Goal: Information Seeking & Learning: Find specific fact

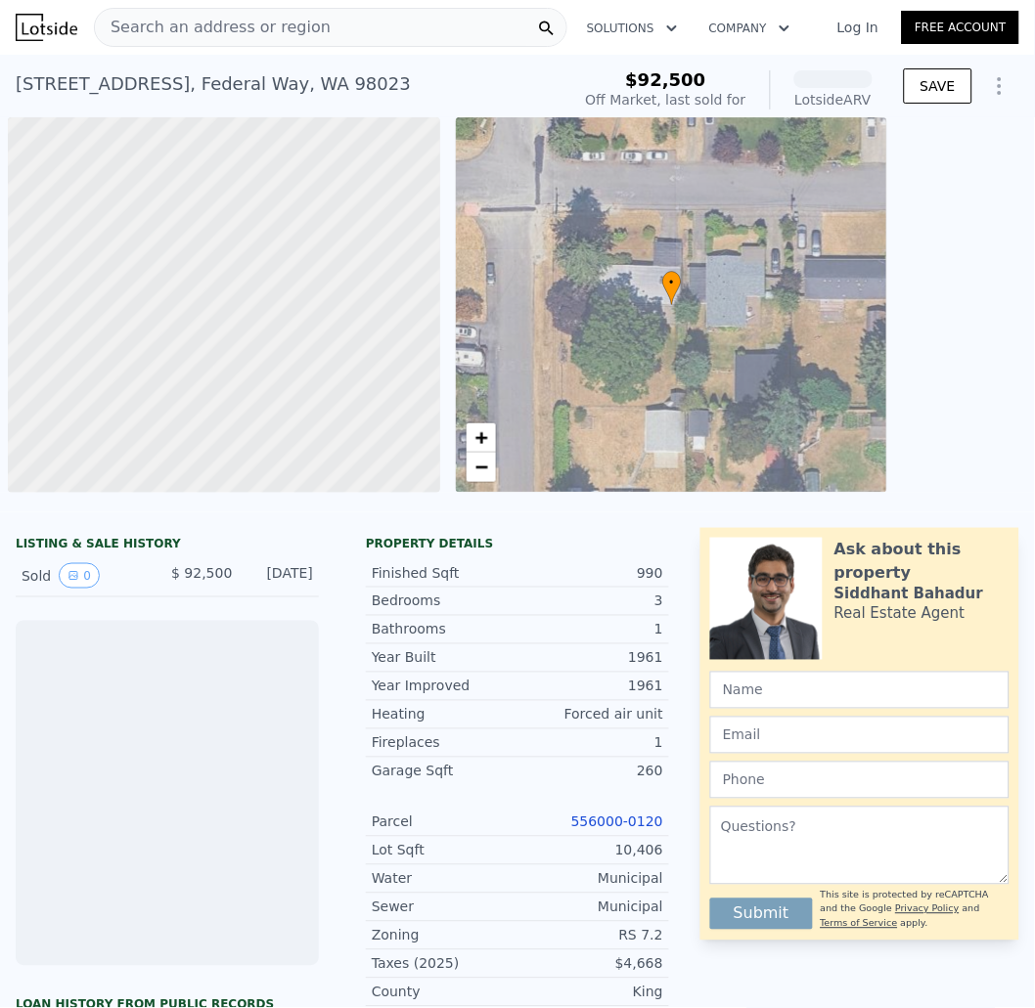
scroll to position [0, 7]
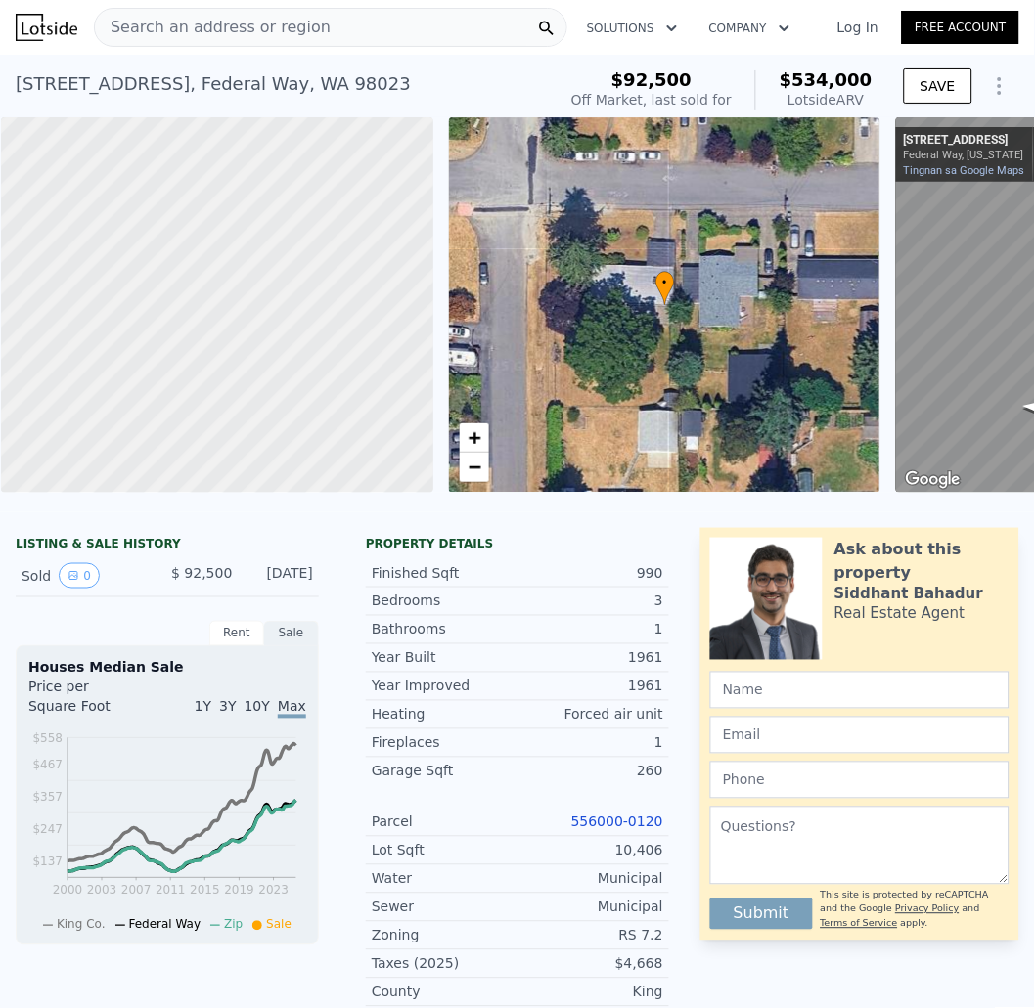
click at [834, 90] on div "Lotside ARV" at bounding box center [825, 100] width 93 height 20
drag, startPoint x: 842, startPoint y: 82, endPoint x: 724, endPoint y: 83, distance: 118.3
click at [724, 83] on div "$92,500 Off Market, last sold for $534,000 Lotside ARV" at bounding box center [721, 90] width 317 height 55
click at [857, 69] on span "$534,000" at bounding box center [825, 79] width 93 height 21
drag, startPoint x: 865, startPoint y: 72, endPoint x: 764, endPoint y: 75, distance: 100.8
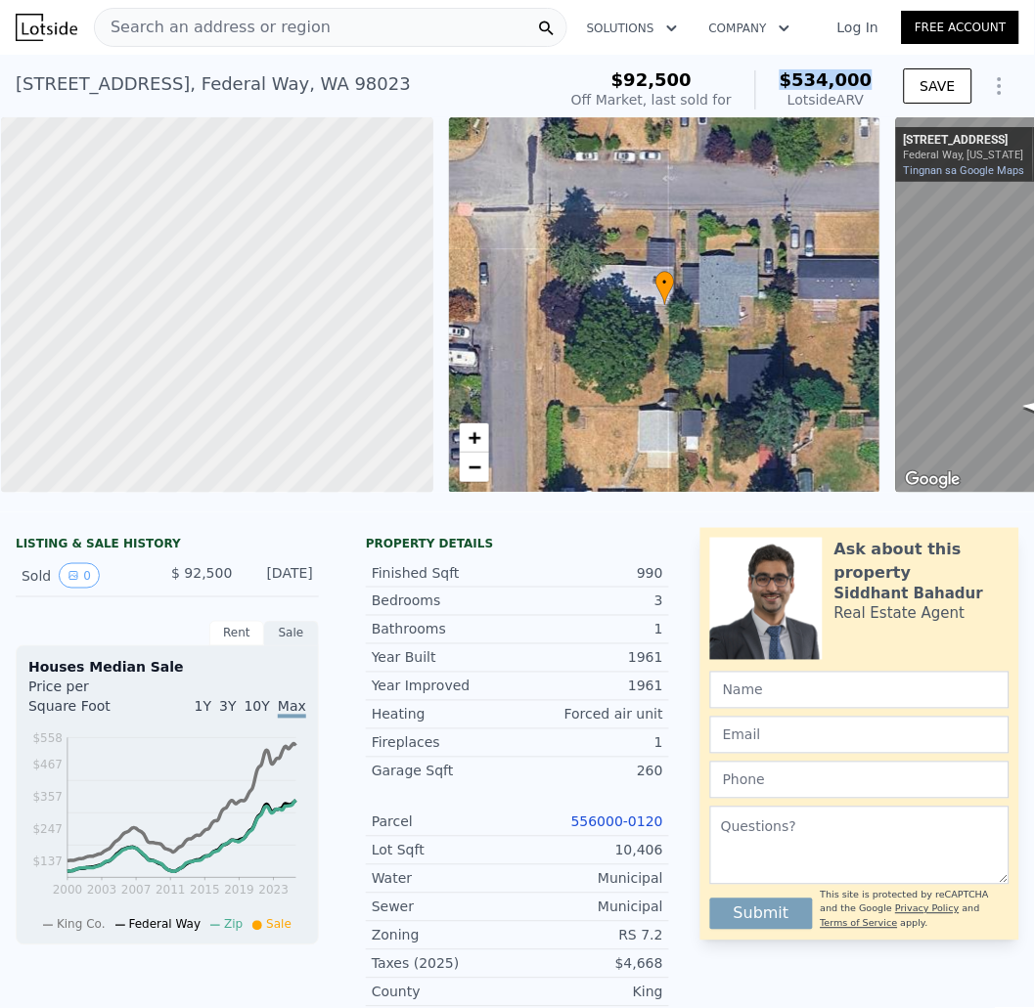
click at [764, 75] on div "$92,500 Off Market, last sold for $534,000 Lotside ARV SAVE" at bounding box center [791, 90] width 456 height 55
copy span "$534,000"
click at [945, 168] on link "Tingnan sa Google Maps" at bounding box center [964, 170] width 121 height 13
click at [179, 38] on span "Search an address or region" at bounding box center [213, 27] width 236 height 23
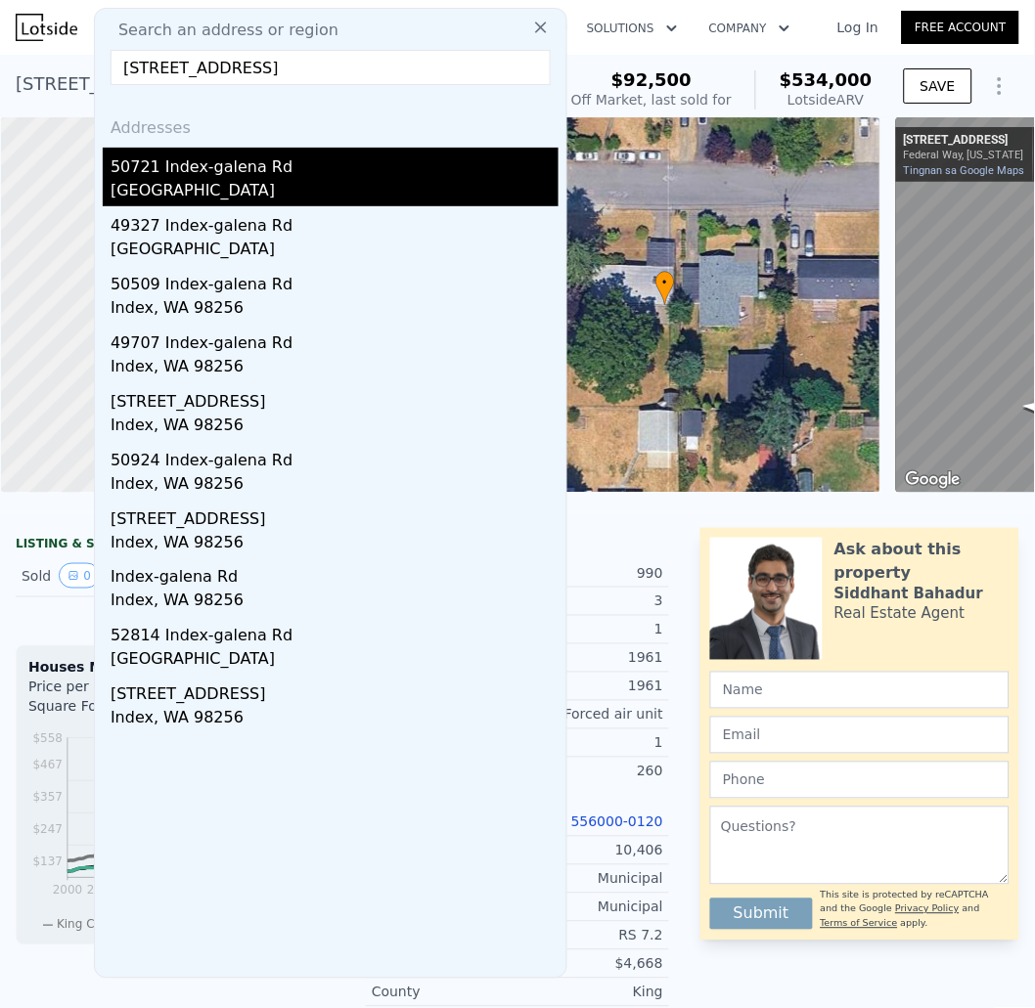
type input "49424 Index-Galena Rd, Index, WA 98256, USA"
click at [338, 191] on div "Snohomish County, WA 98256" at bounding box center [335, 192] width 448 height 27
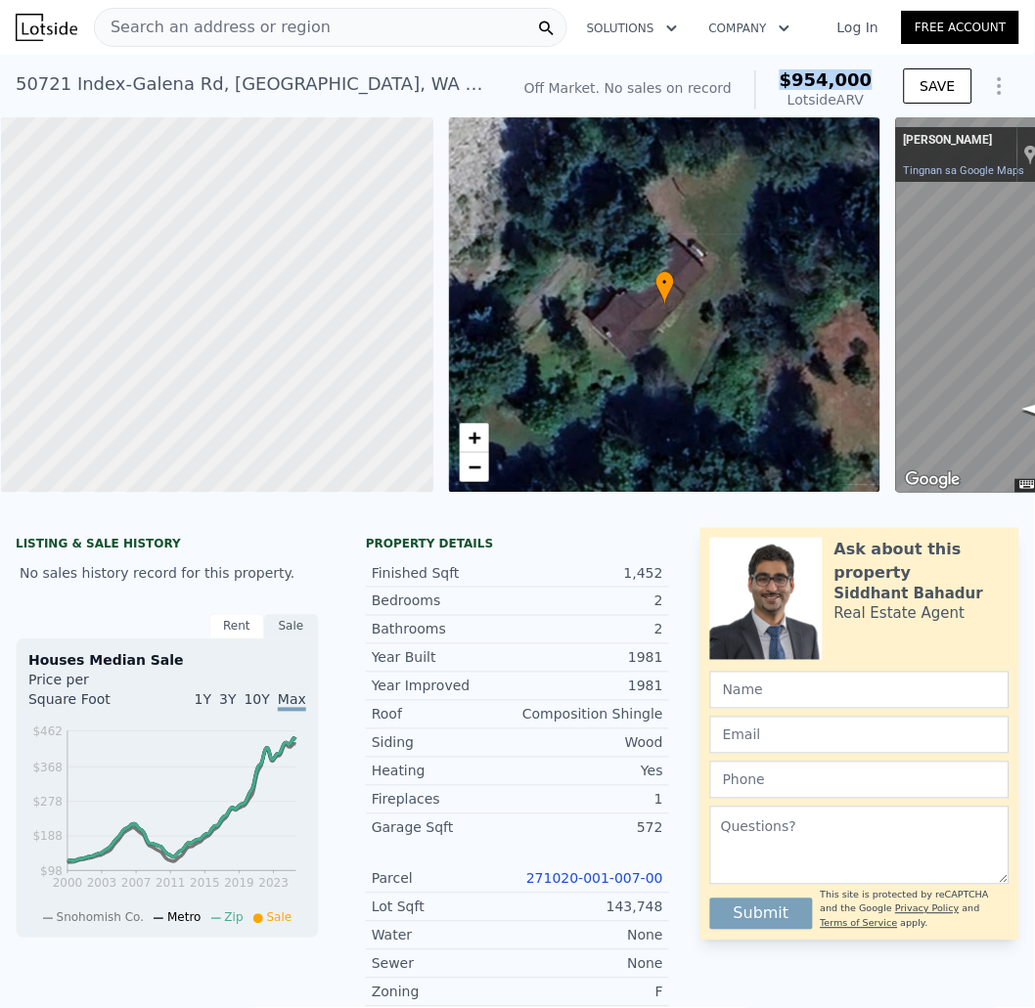
drag, startPoint x: 860, startPoint y: 84, endPoint x: 765, endPoint y: 88, distance: 94.9
click at [765, 88] on div "Off Market. No sales on record $954,000 Lotside ARV" at bounding box center [698, 90] width 364 height 55
copy span "$954,000"
click at [448, 86] on div "50721 Index-Galena Rd , Snohomish County , WA 98256" at bounding box center [254, 83] width 477 height 27
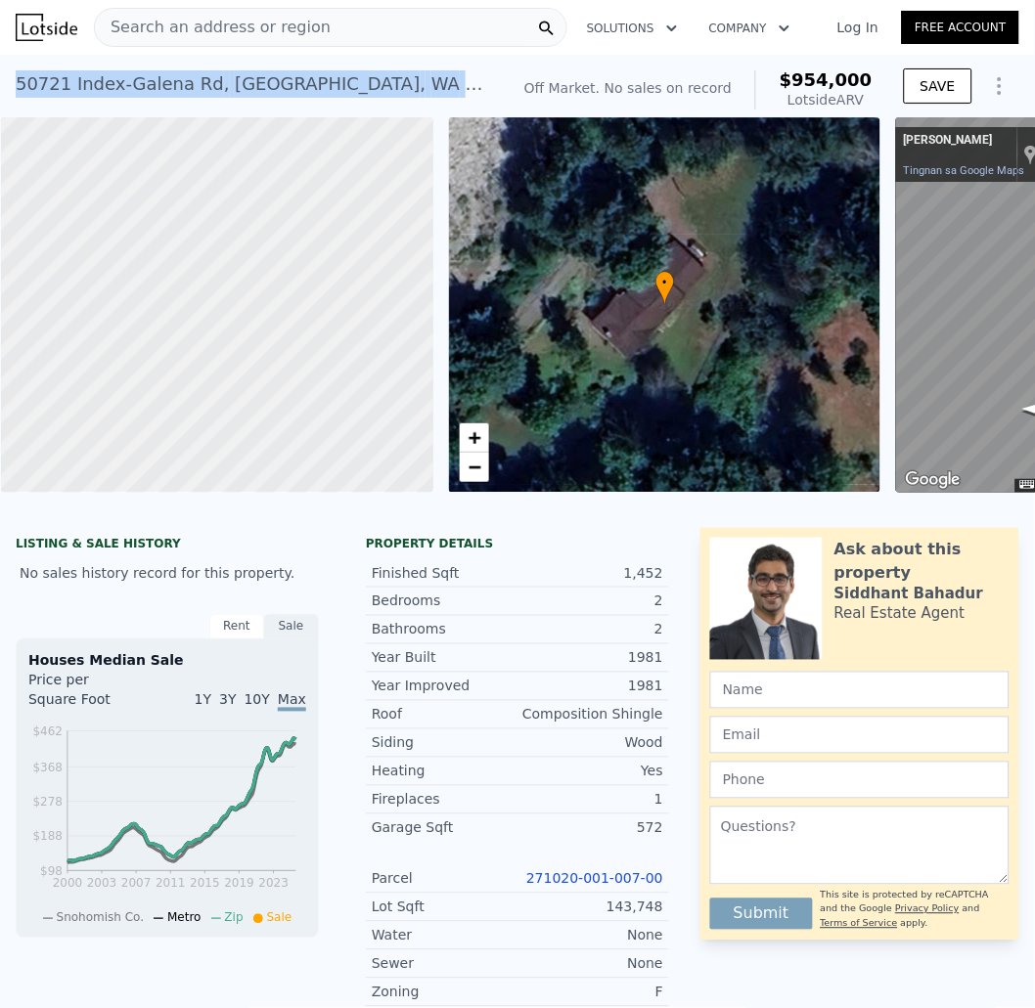
drag, startPoint x: 459, startPoint y: 83, endPoint x: 16, endPoint y: 73, distance: 443.1
click at [14, 73] on div "50721 Index-Galena Rd , Snohomish County , WA 98256 No sales on record (~ARV $9…" at bounding box center [517, 86] width 1035 height 63
copy div "50721 Index-Galena Rd , Snohomish County , WA 98256"
click at [978, 169] on link "Tingnan sa Google Maps" at bounding box center [964, 170] width 121 height 13
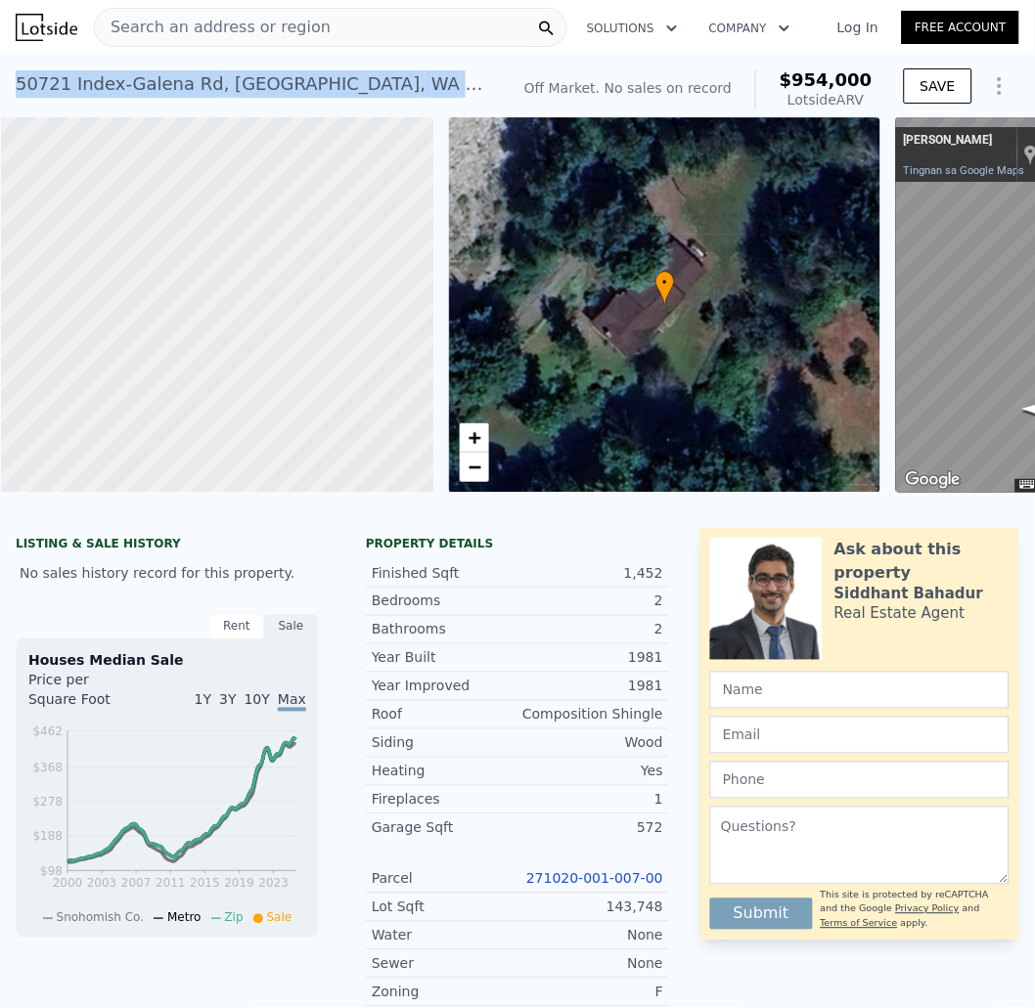
copy div "50721 Index-Galena Rd , Snohomish County , WA 98256"
